Goal: Find specific page/section

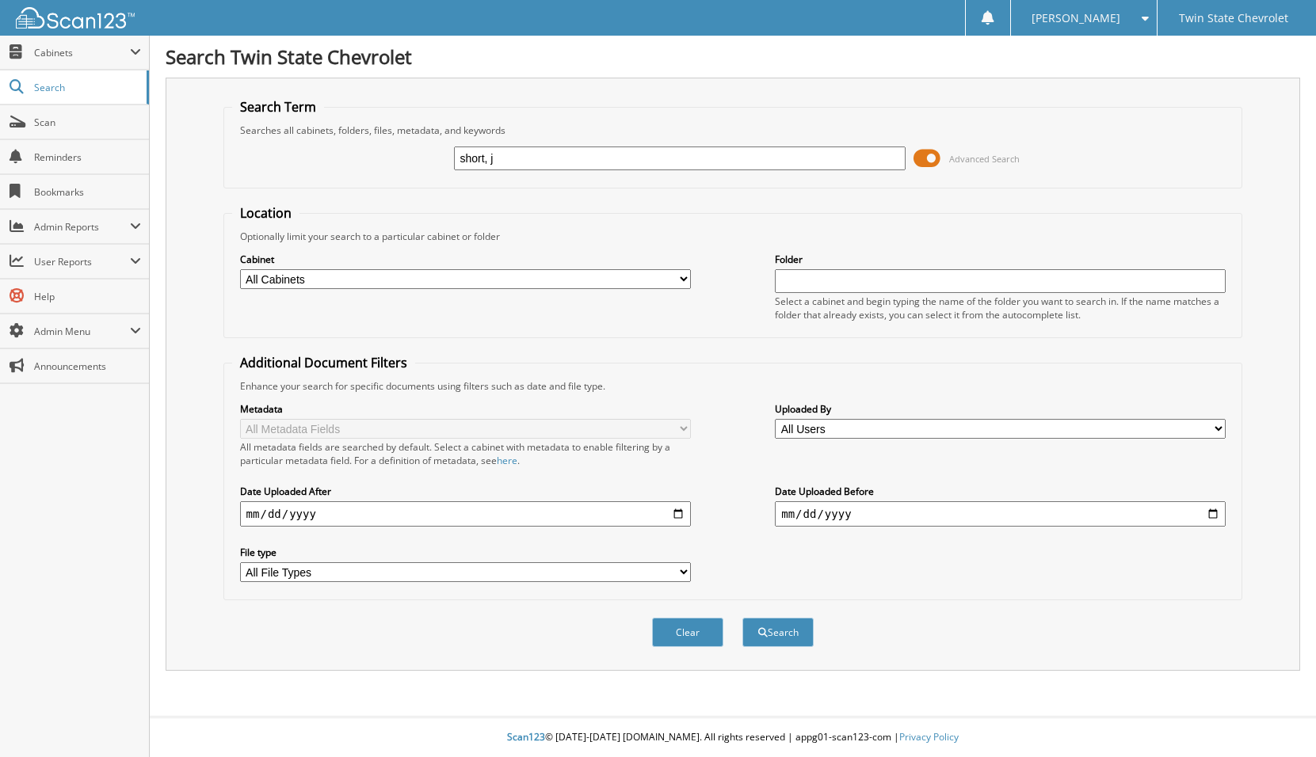
type input "short, j"
click at [742, 618] on button "Search" at bounding box center [777, 632] width 71 height 29
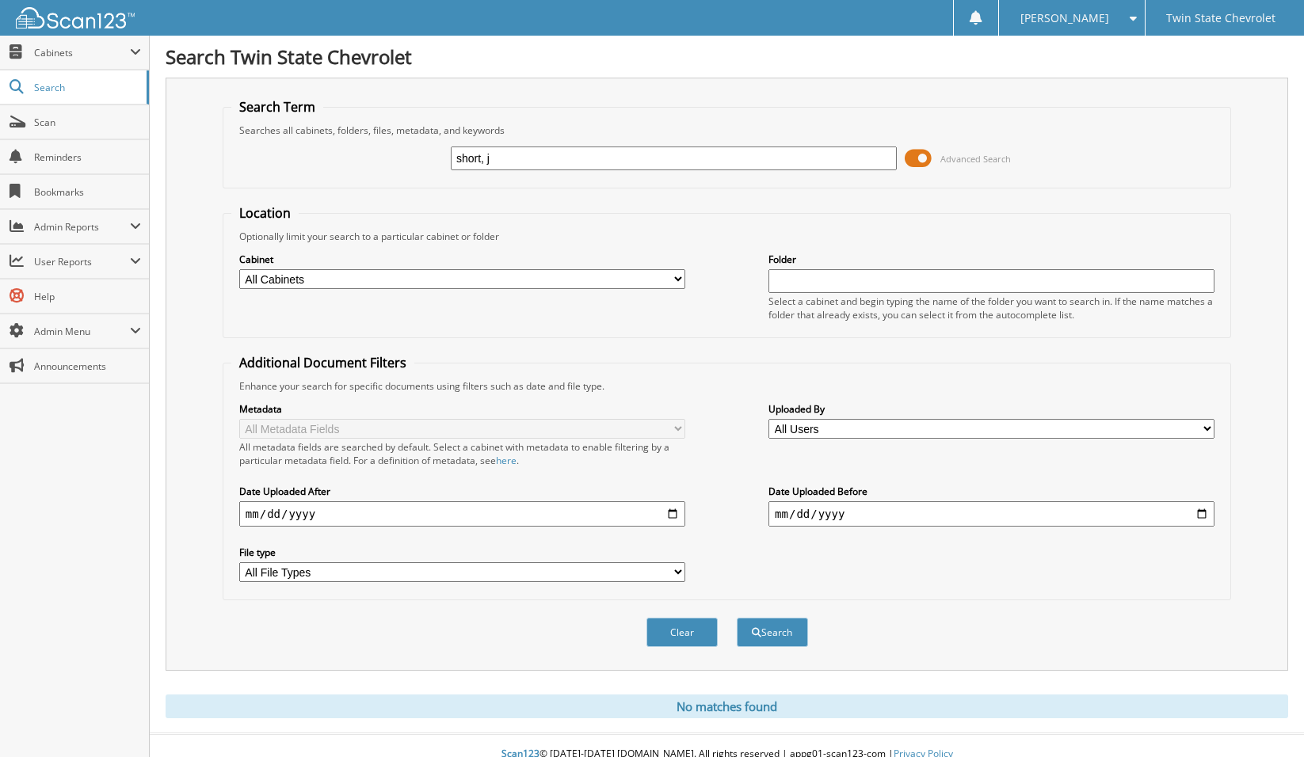
scroll to position [17, 0]
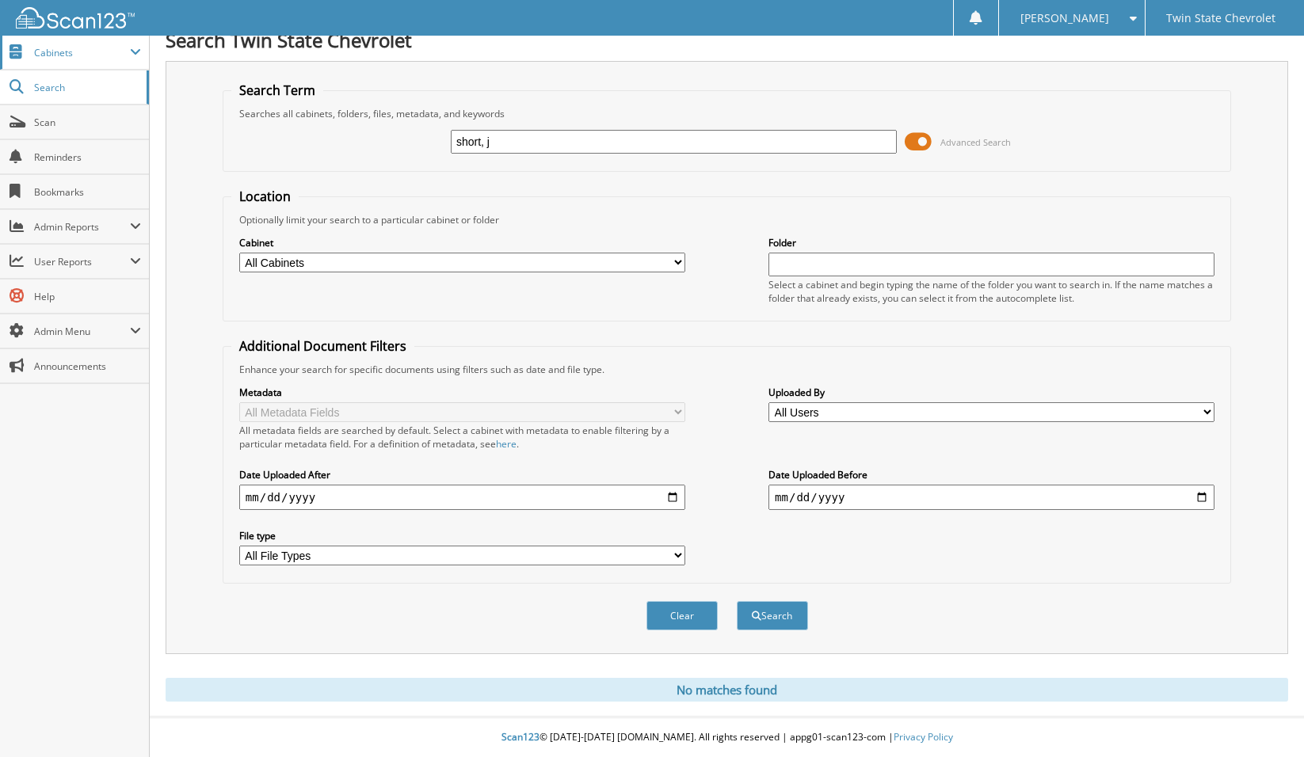
click at [123, 49] on span "Cabinets" at bounding box center [82, 52] width 96 height 13
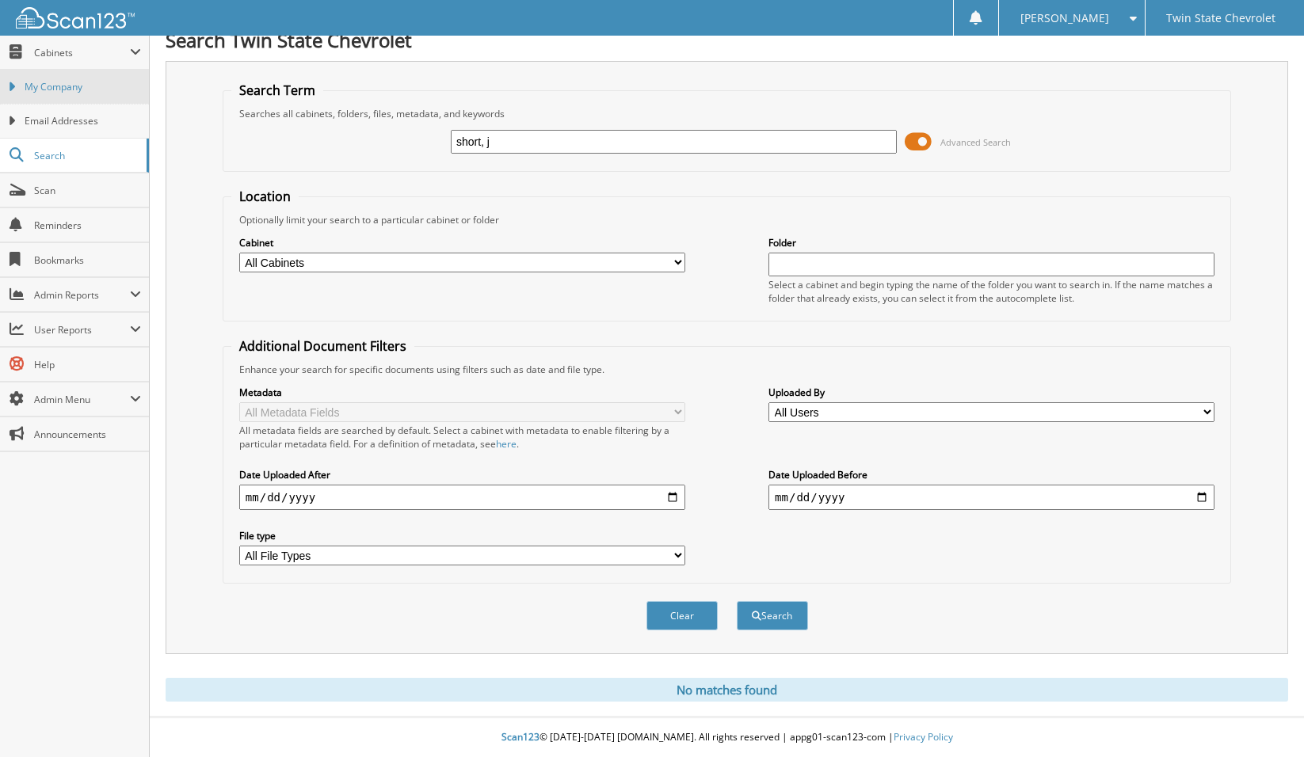
click at [100, 90] on span "My Company" at bounding box center [83, 87] width 116 height 14
